Goal: Register for event/course

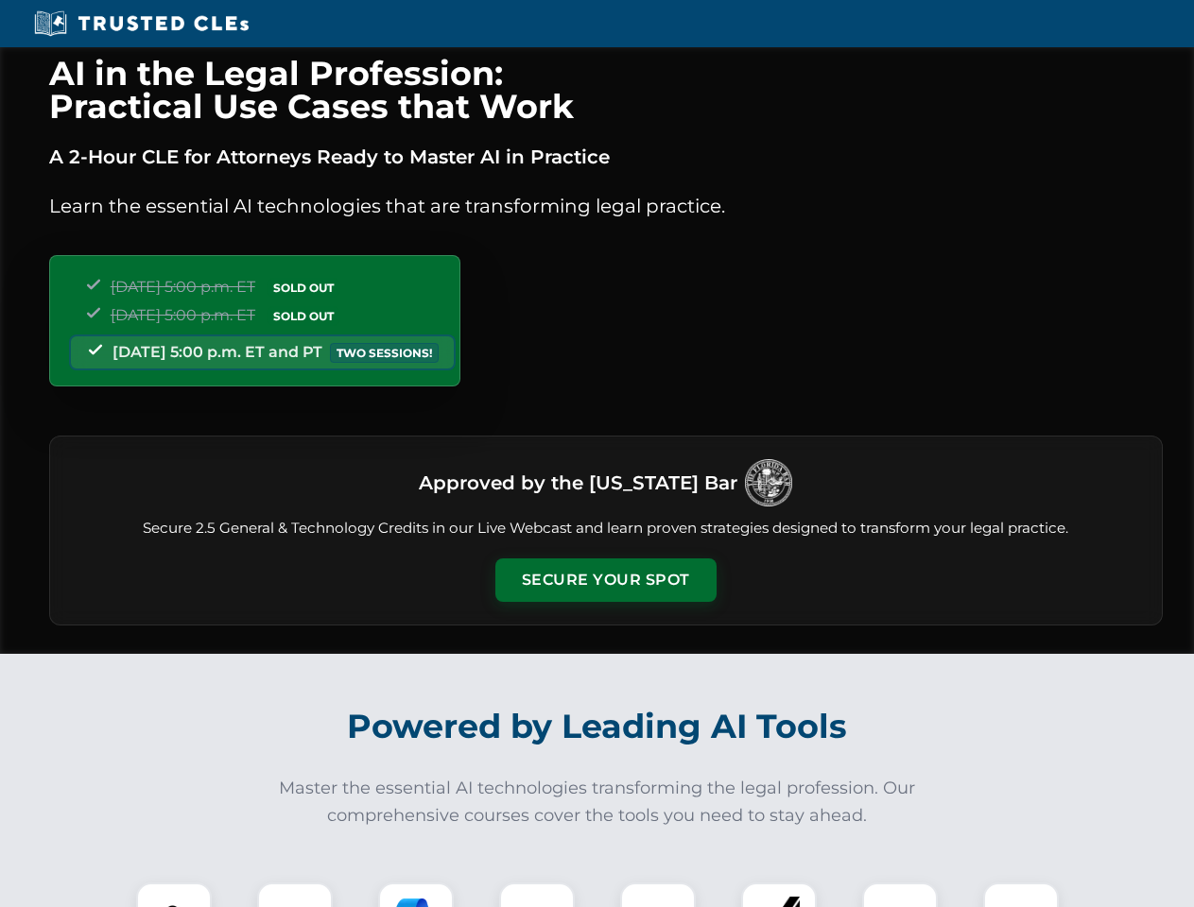
click at [605, 580] on button "Secure Your Spot" at bounding box center [605, 580] width 221 height 43
click at [174, 895] on img at bounding box center [173, 920] width 55 height 55
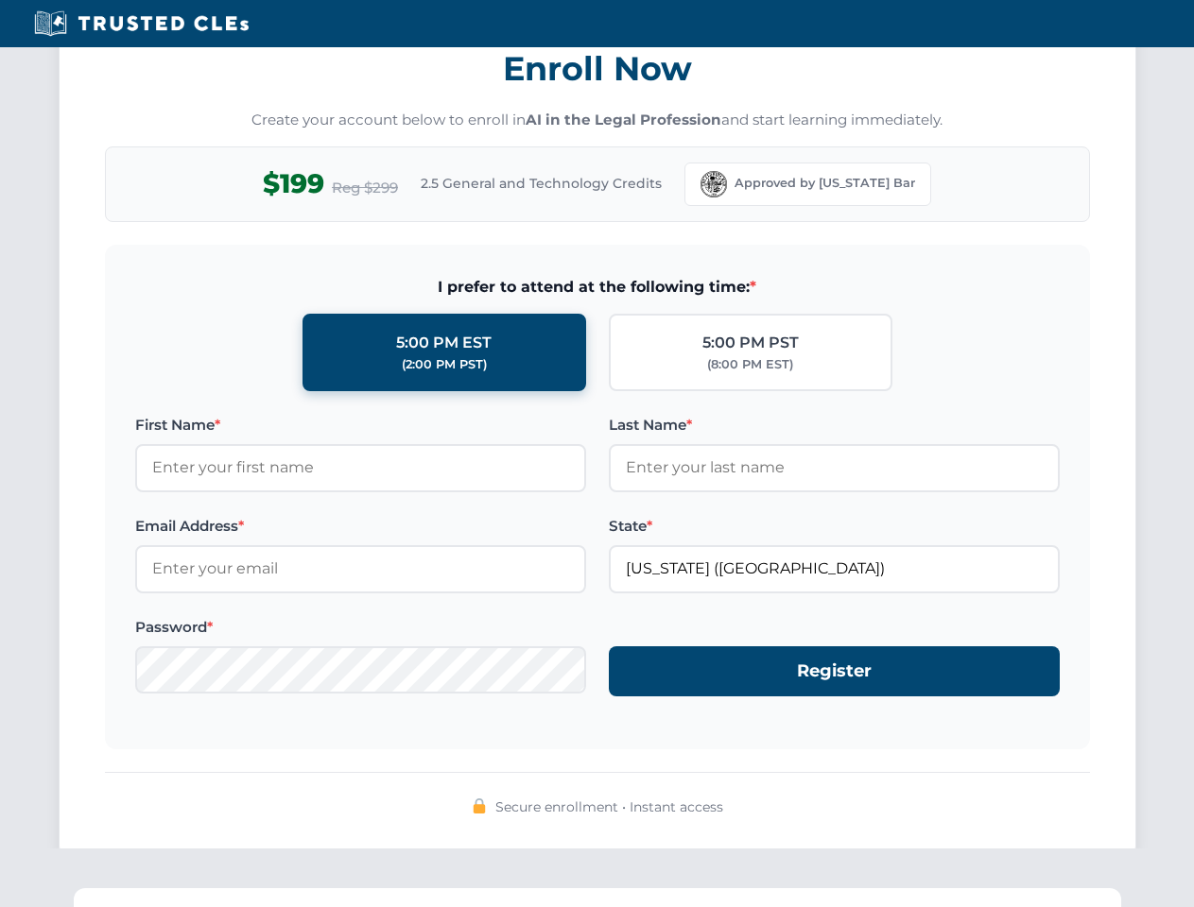
scroll to position [1855, 0]
